Goal: Find specific page/section: Find specific page/section

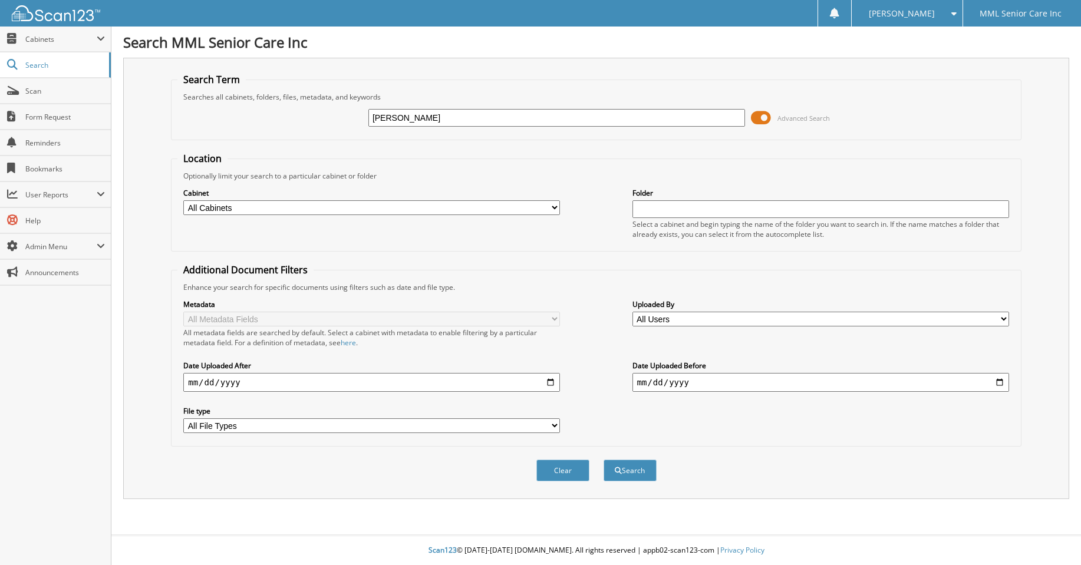
type input "[PERSON_NAME]"
click at [604, 460] on button "Search" at bounding box center [630, 471] width 53 height 22
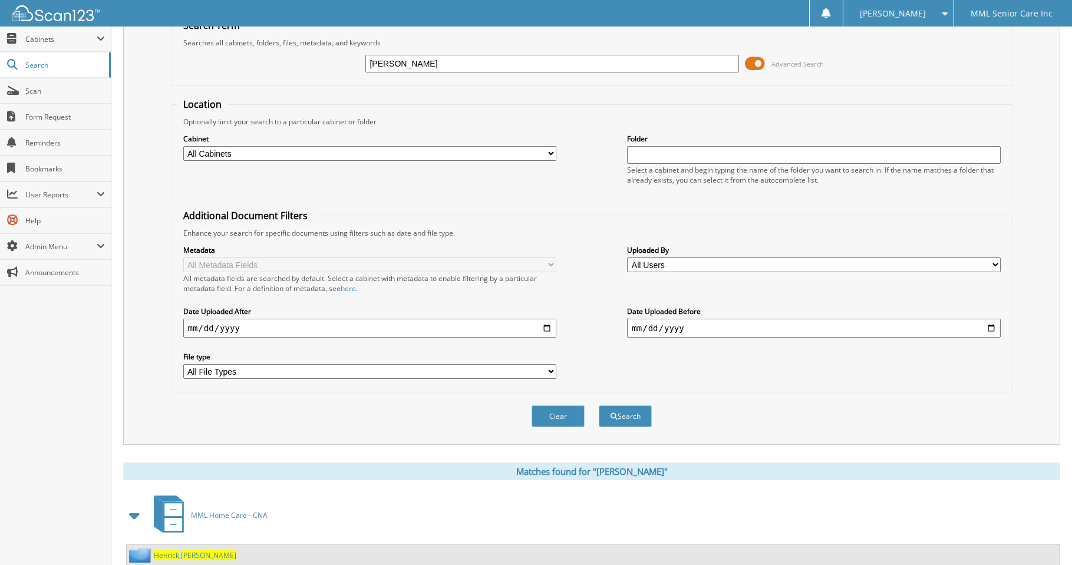
scroll to position [93, 0]
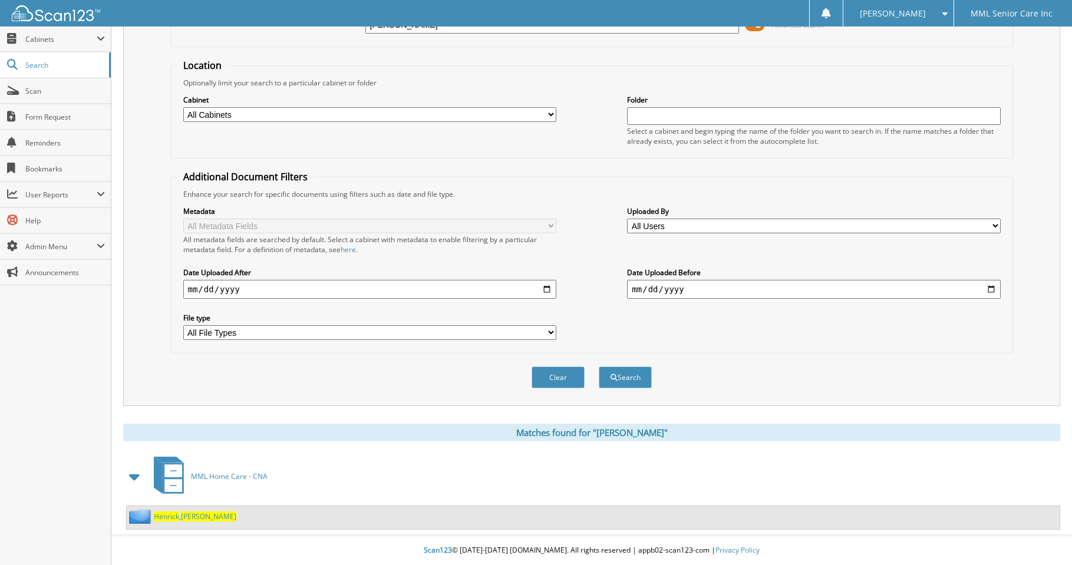
click at [173, 517] on span "Henrick" at bounding box center [166, 517] width 25 height 10
